Goal: Task Accomplishment & Management: Manage account settings

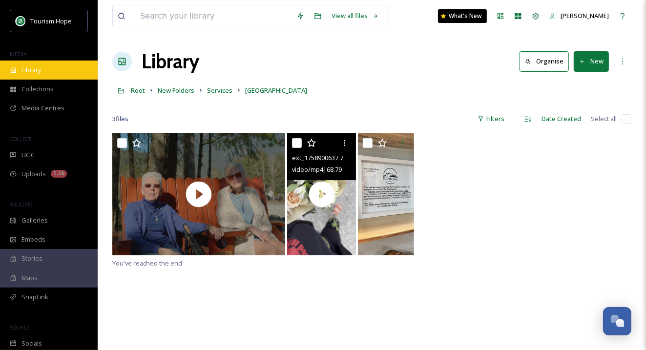
click at [53, 77] on div "Library" at bounding box center [49, 70] width 98 height 19
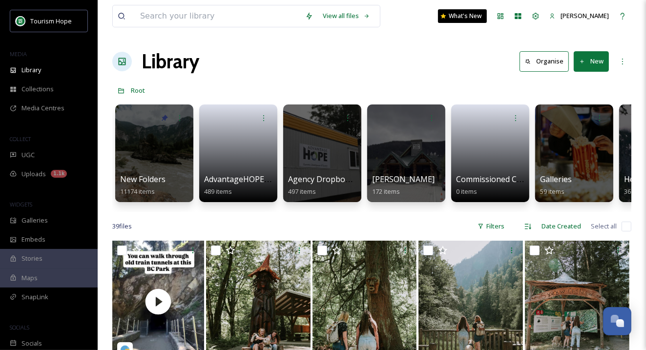
click at [166, 164] on div at bounding box center [154, 153] width 78 height 98
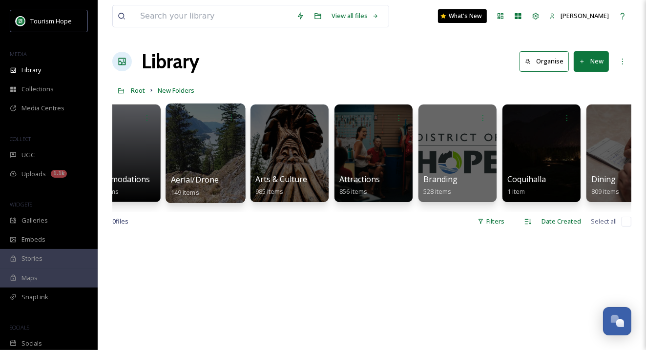
scroll to position [0, 24]
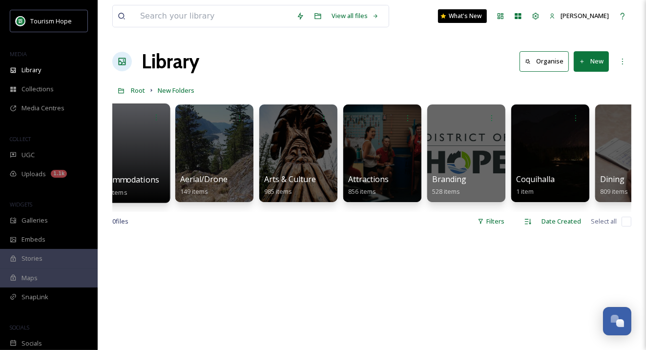
click at [155, 153] on div at bounding box center [130, 154] width 80 height 100
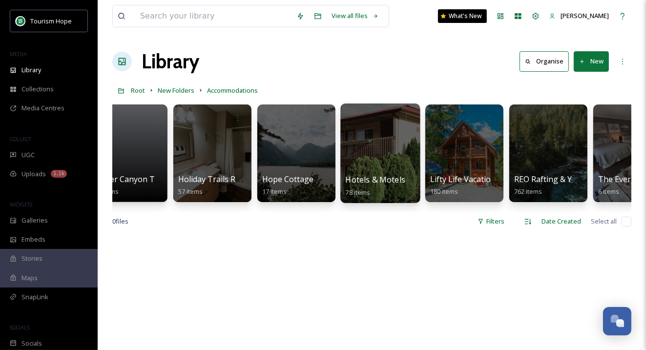
scroll to position [0, 229]
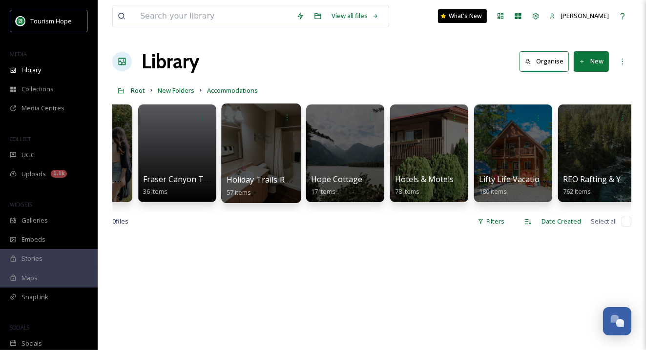
click at [278, 166] on div at bounding box center [261, 154] width 80 height 100
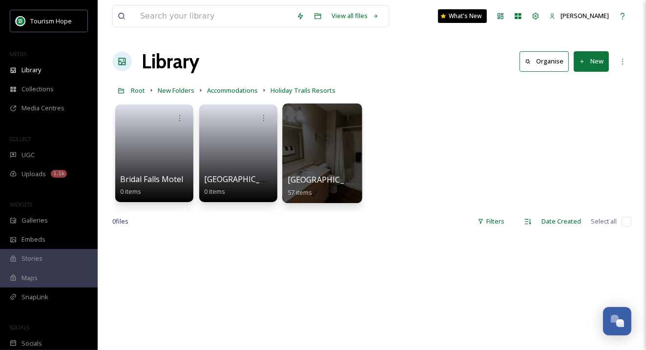
click at [333, 177] on span "Sunshine Valley RV Resort & Cabins" at bounding box center [345, 179] width 115 height 11
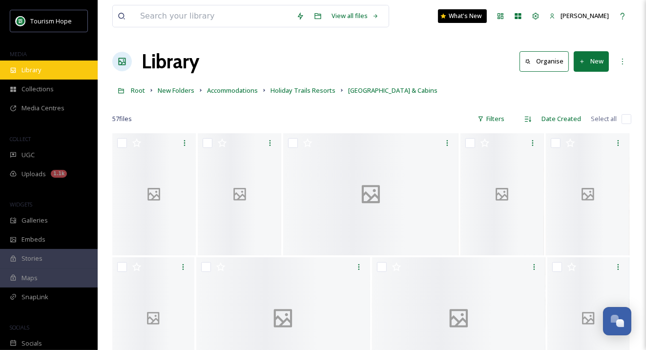
click at [56, 69] on div "Library" at bounding box center [49, 70] width 98 height 19
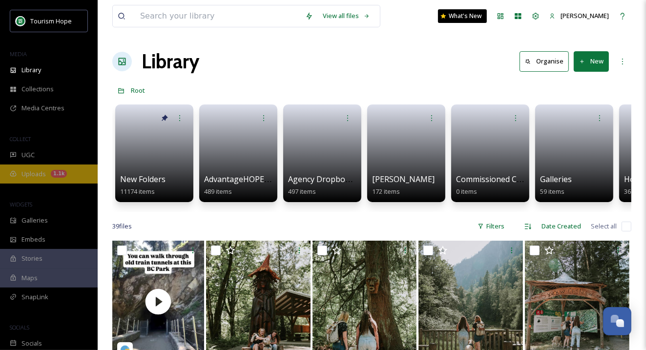
click at [39, 178] on span "Uploads" at bounding box center [33, 173] width 24 height 9
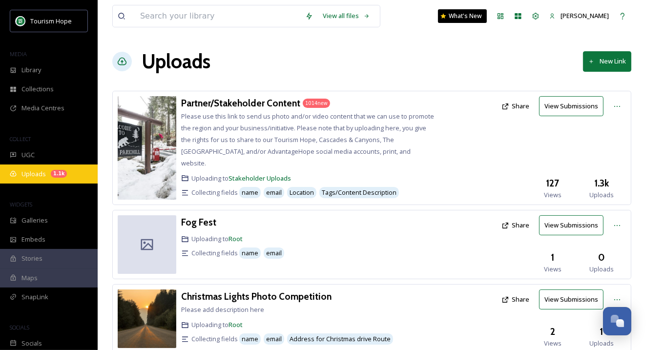
click at [34, 169] on span "Uploads" at bounding box center [33, 173] width 24 height 9
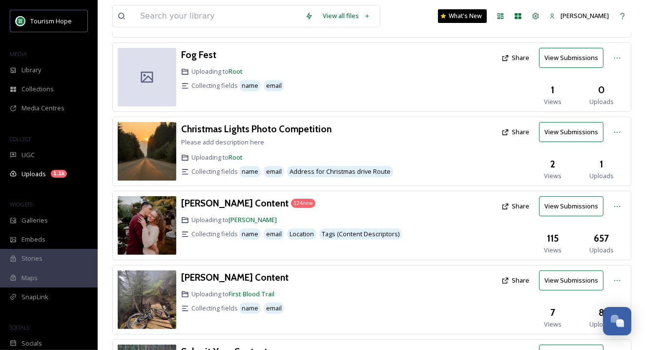
scroll to position [168, 0]
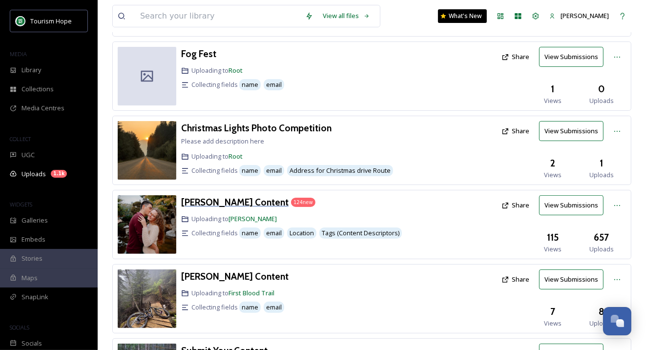
click at [249, 195] on div "[PERSON_NAME] Content" at bounding box center [234, 202] width 107 height 14
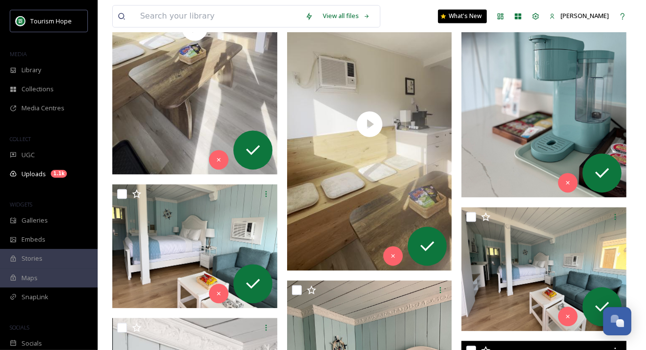
scroll to position [1434, 0]
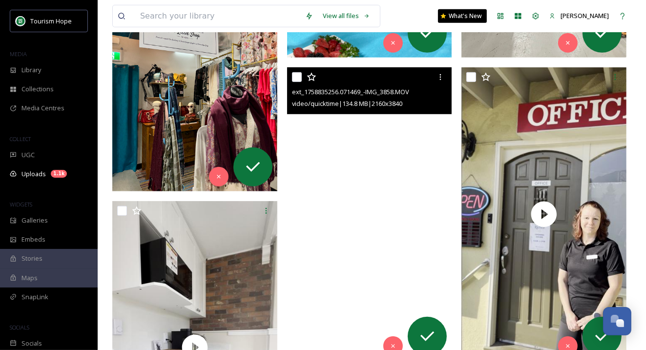
scroll to position [583, 0]
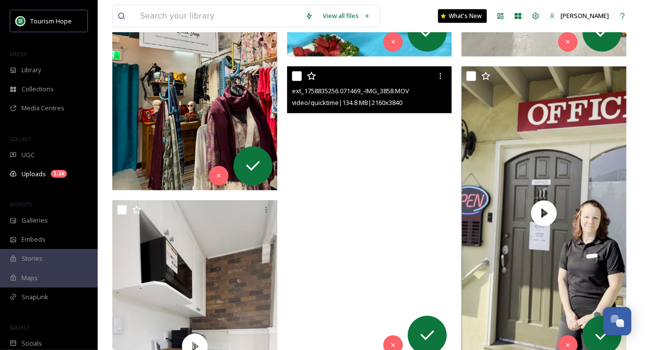
click at [340, 222] on video "ext_1758835256.071469_-IMG_3858.MOV" at bounding box center [369, 212] width 165 height 293
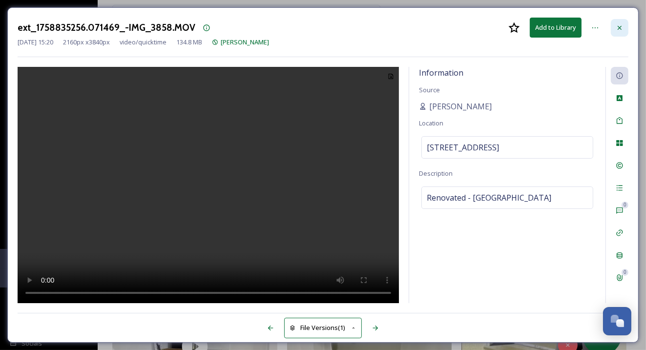
click at [619, 29] on icon at bounding box center [620, 28] width 8 height 8
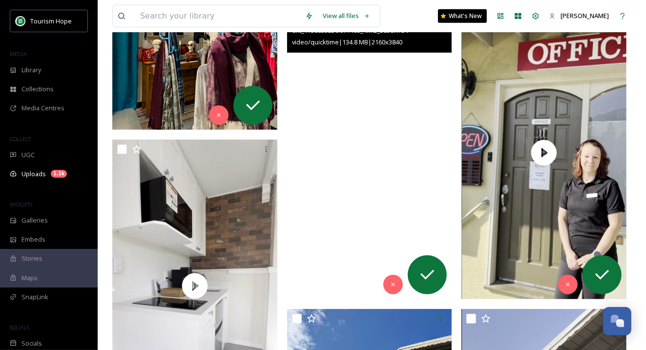
scroll to position [646, 0]
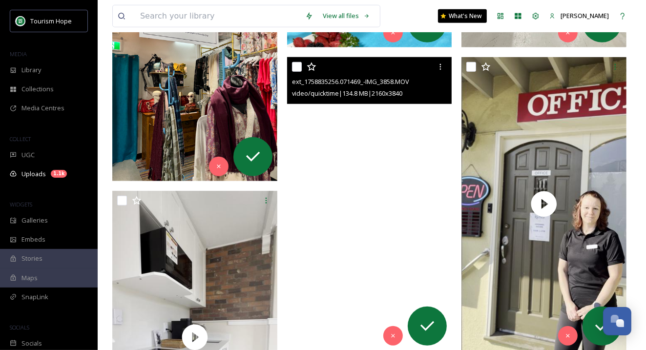
scroll to position [611, 0]
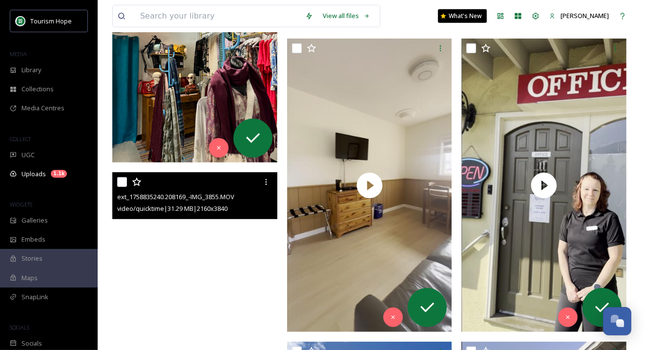
click at [218, 244] on video "ext_1758835240.208169_-IMG_3855.MOV" at bounding box center [194, 318] width 165 height 293
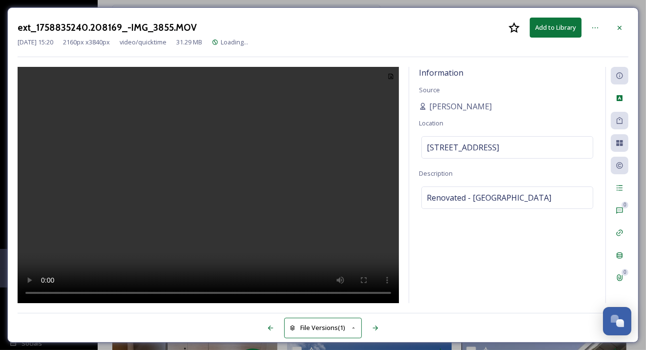
click at [214, 212] on video at bounding box center [208, 185] width 381 height 237
click at [622, 25] on icon at bounding box center [620, 28] width 8 height 8
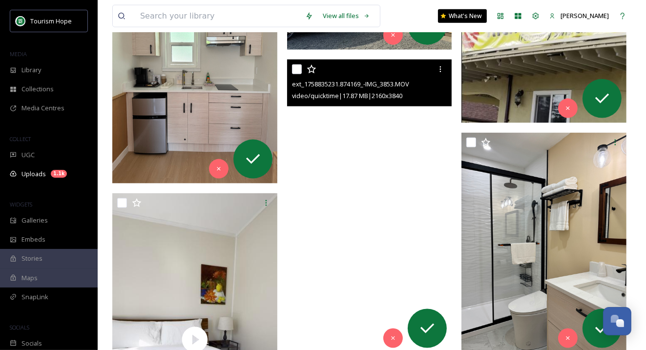
scroll to position [1124, 0]
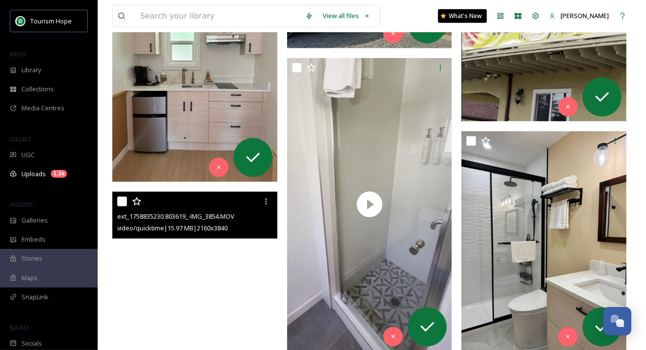
click at [218, 272] on video "ext_1758835230.803619_-IMG_3854.MOV" at bounding box center [194, 338] width 165 height 293
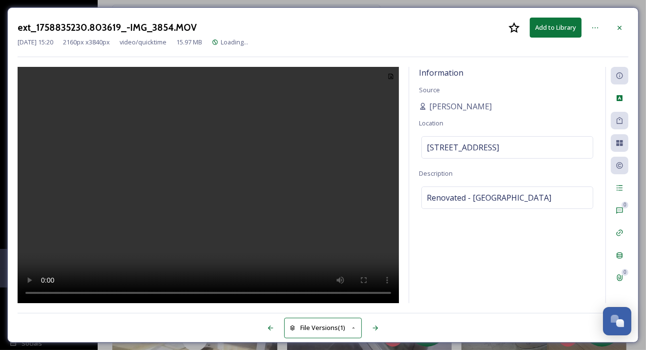
click at [239, 180] on video at bounding box center [208, 185] width 381 height 237
click at [212, 201] on video at bounding box center [208, 185] width 381 height 237
click at [621, 27] on icon at bounding box center [620, 28] width 8 height 8
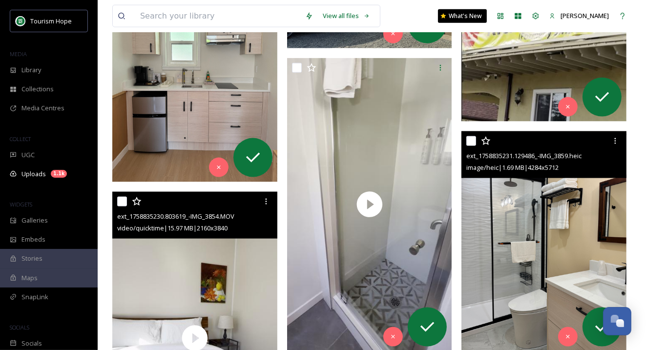
scroll to position [512, 0]
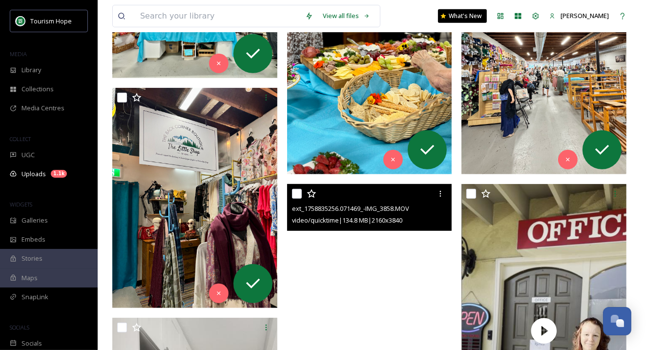
scroll to position [469, 0]
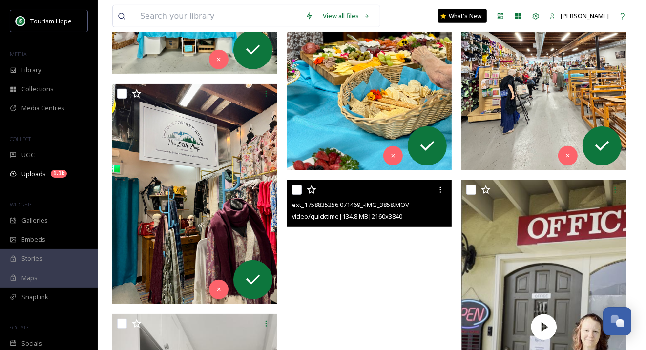
click at [353, 284] on video "ext_1758835256.071469_-IMG_3858.MOV" at bounding box center [369, 326] width 165 height 293
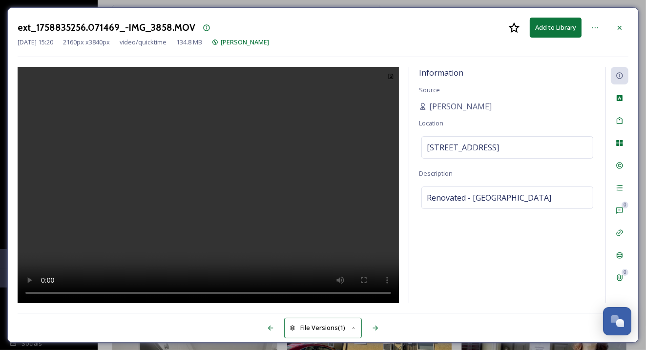
click at [195, 216] on video at bounding box center [208, 185] width 381 height 237
click at [221, 192] on video at bounding box center [208, 185] width 381 height 237
click at [616, 31] on icon at bounding box center [620, 28] width 8 height 8
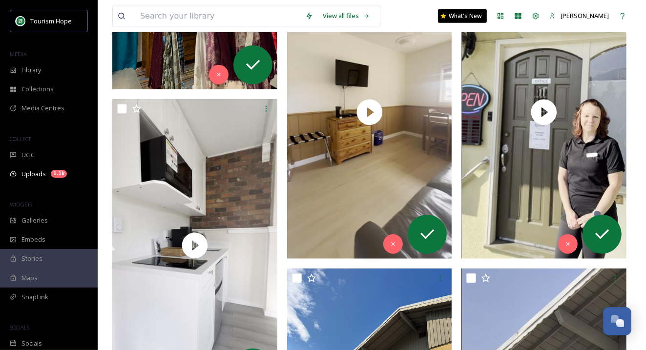
scroll to position [668, 0]
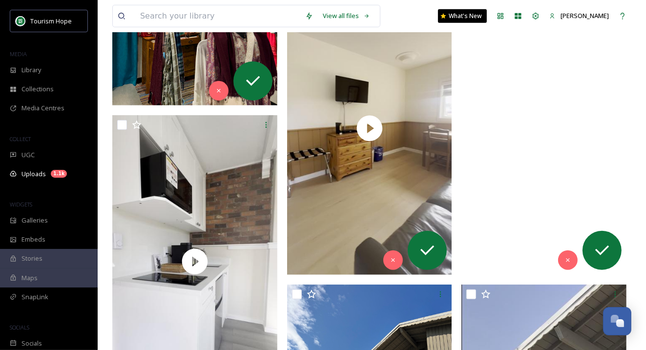
click at [547, 191] on video "ext_1758835249.036878_-IMG_3864.mov" at bounding box center [543, 127] width 165 height 293
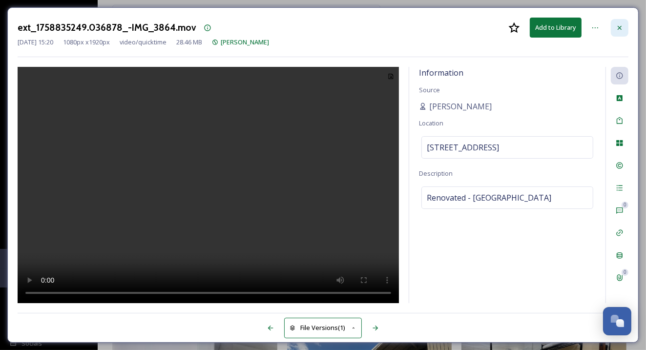
click at [623, 22] on div at bounding box center [620, 28] width 18 height 18
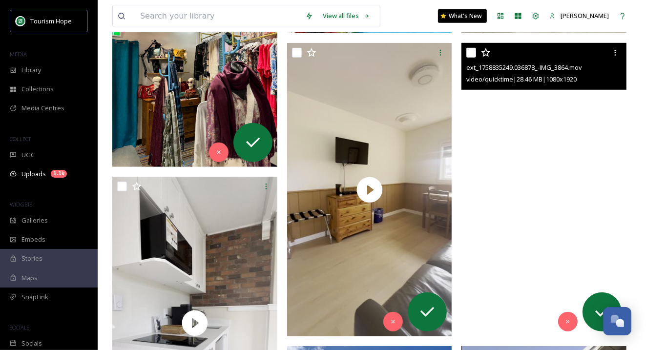
scroll to position [605, 0]
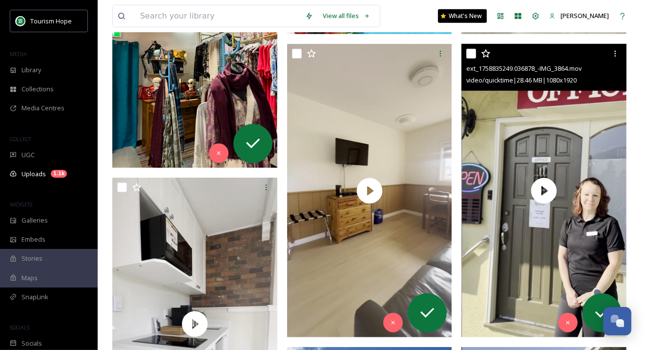
click at [472, 56] on input "checkbox" at bounding box center [471, 54] width 10 height 10
checkbox input "true"
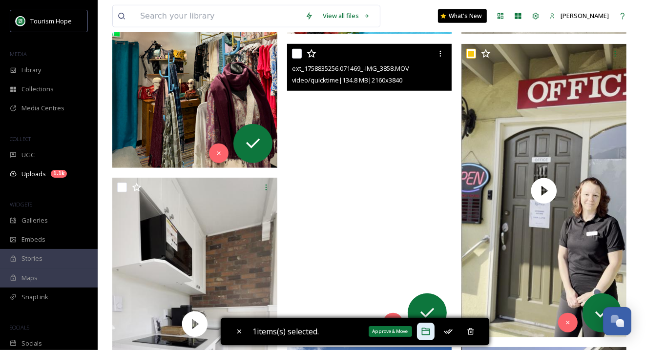
click at [431, 331] on icon at bounding box center [426, 332] width 10 height 10
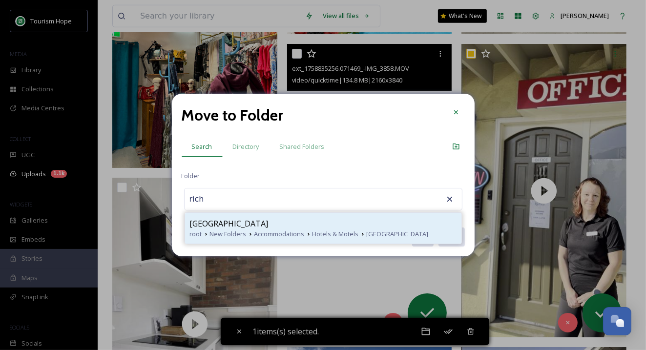
click at [241, 228] on span "Richca Chalets Resort" at bounding box center [229, 224] width 79 height 12
type input "Richca Chalets Resort"
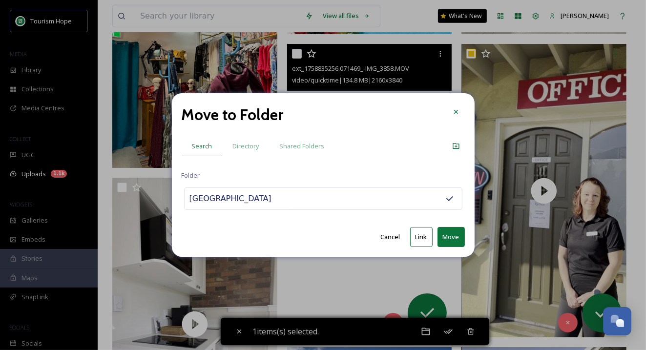
click at [454, 235] on button "Move" at bounding box center [450, 237] width 27 height 20
checkbox input "false"
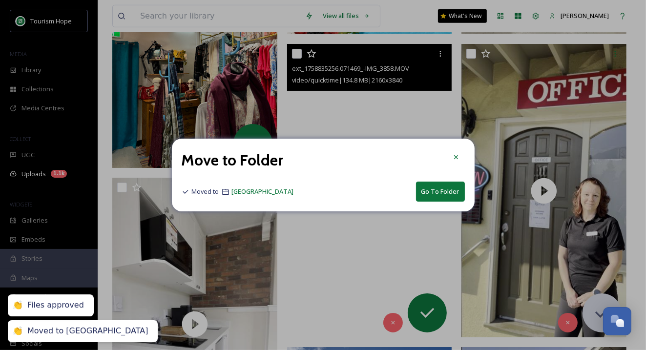
click at [439, 196] on button "Go To Folder" at bounding box center [440, 192] width 49 height 20
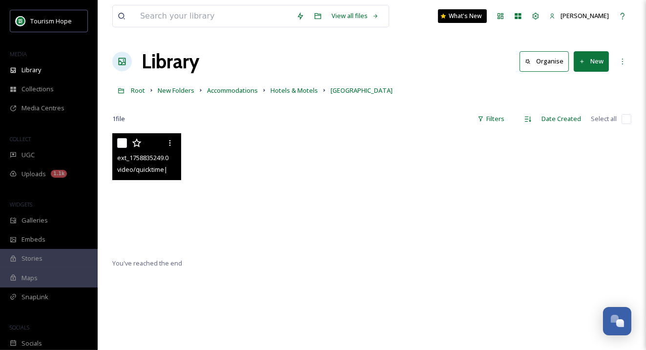
click at [149, 228] on video "ext_1758835249.036878_-IMG_3864.mov" at bounding box center [146, 194] width 69 height 122
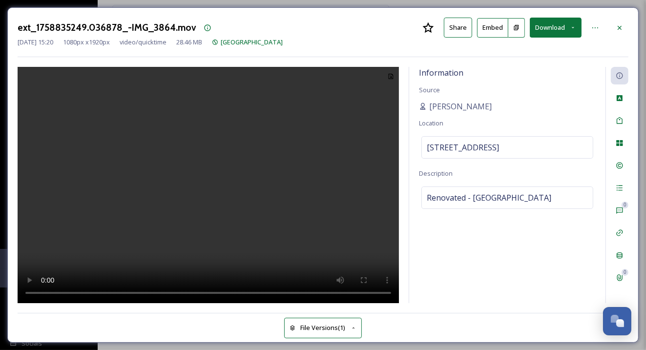
click at [176, 212] on video at bounding box center [208, 185] width 381 height 237
click at [219, 193] on video at bounding box center [208, 185] width 381 height 237
click at [619, 26] on icon at bounding box center [620, 27] width 4 height 4
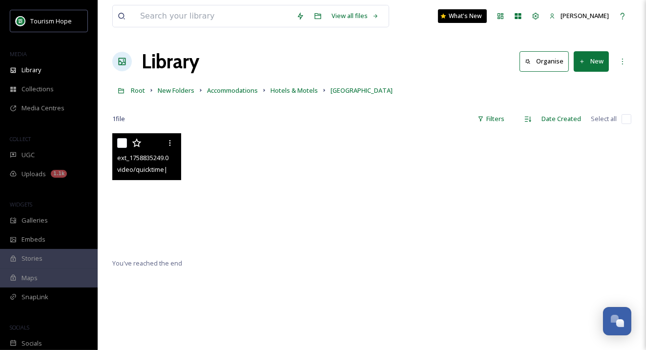
click at [163, 218] on video "ext_1758835249.036878_-IMG_3864.mov" at bounding box center [146, 194] width 69 height 122
